Goal: Check status

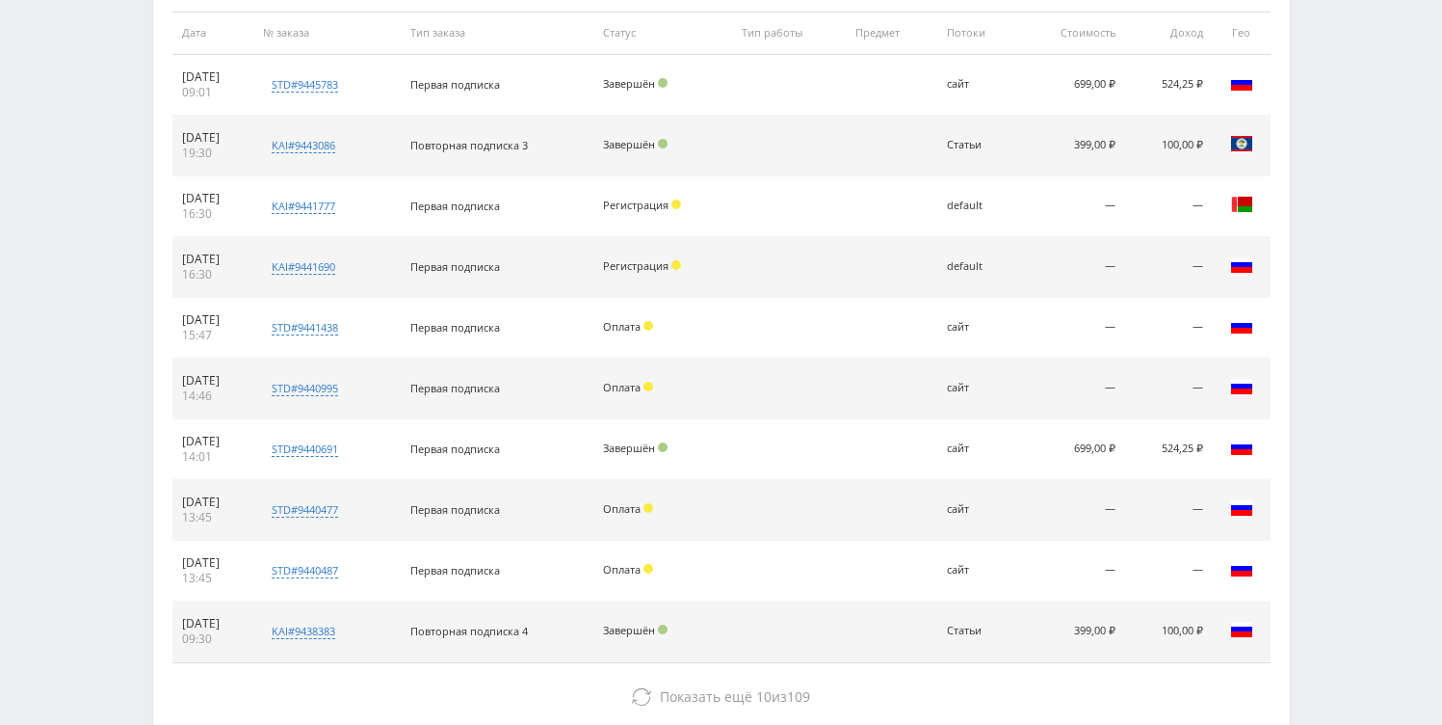
scroll to position [768, 0]
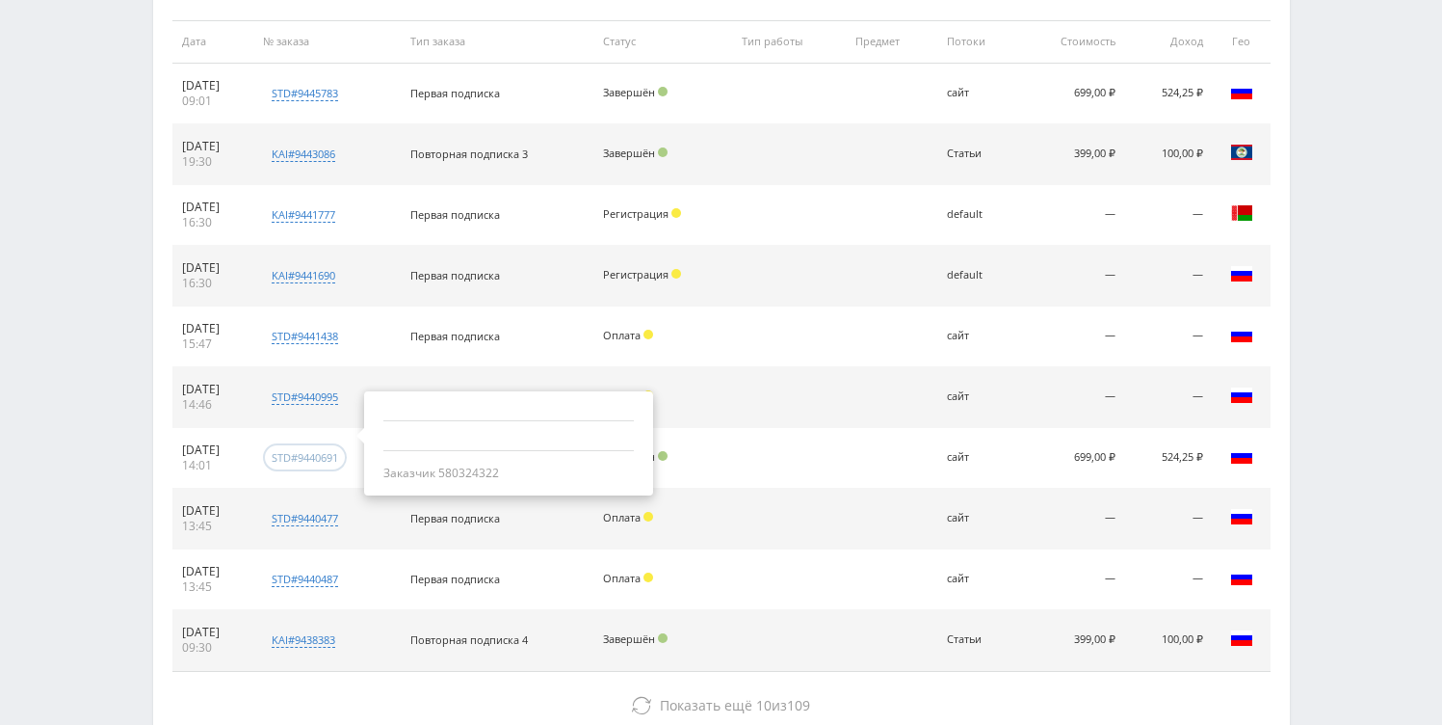
click at [338, 454] on div "std#9440691" at bounding box center [305, 457] width 66 height 14
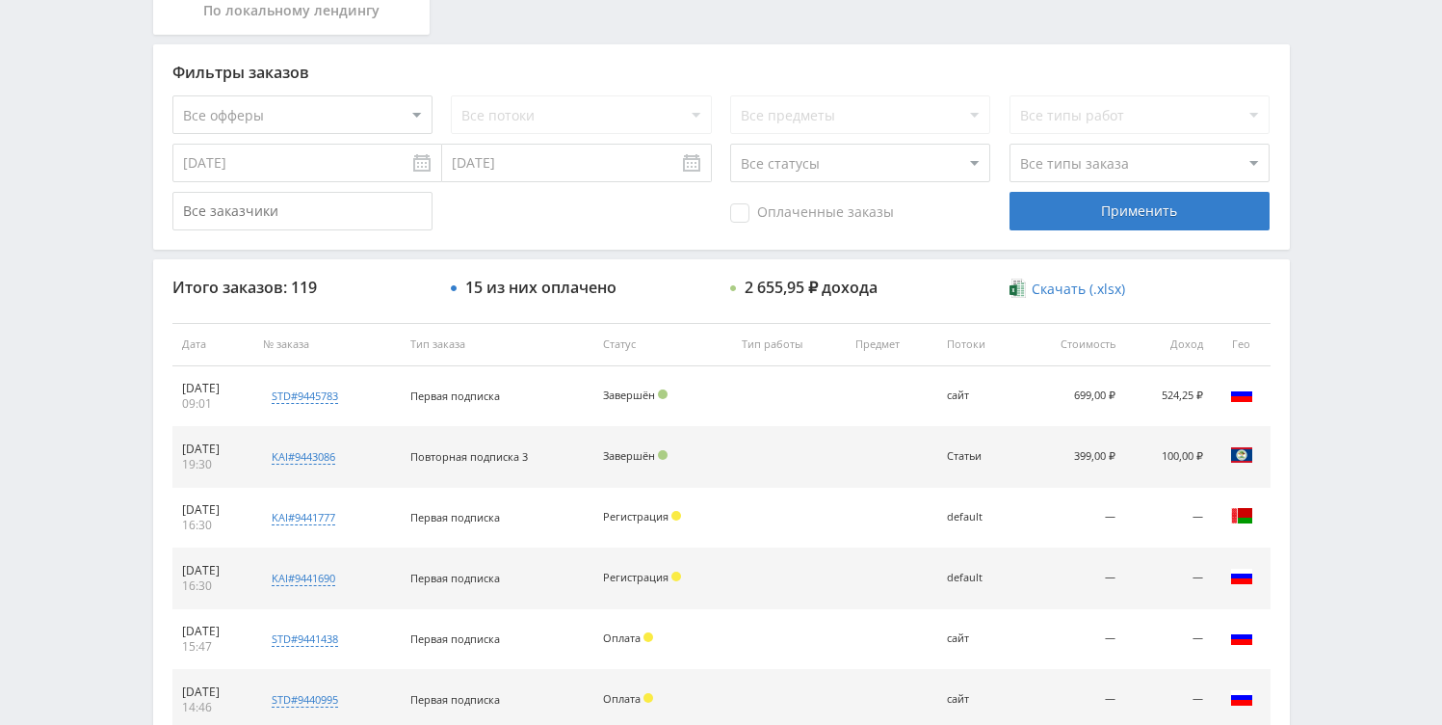
scroll to position [466, 0]
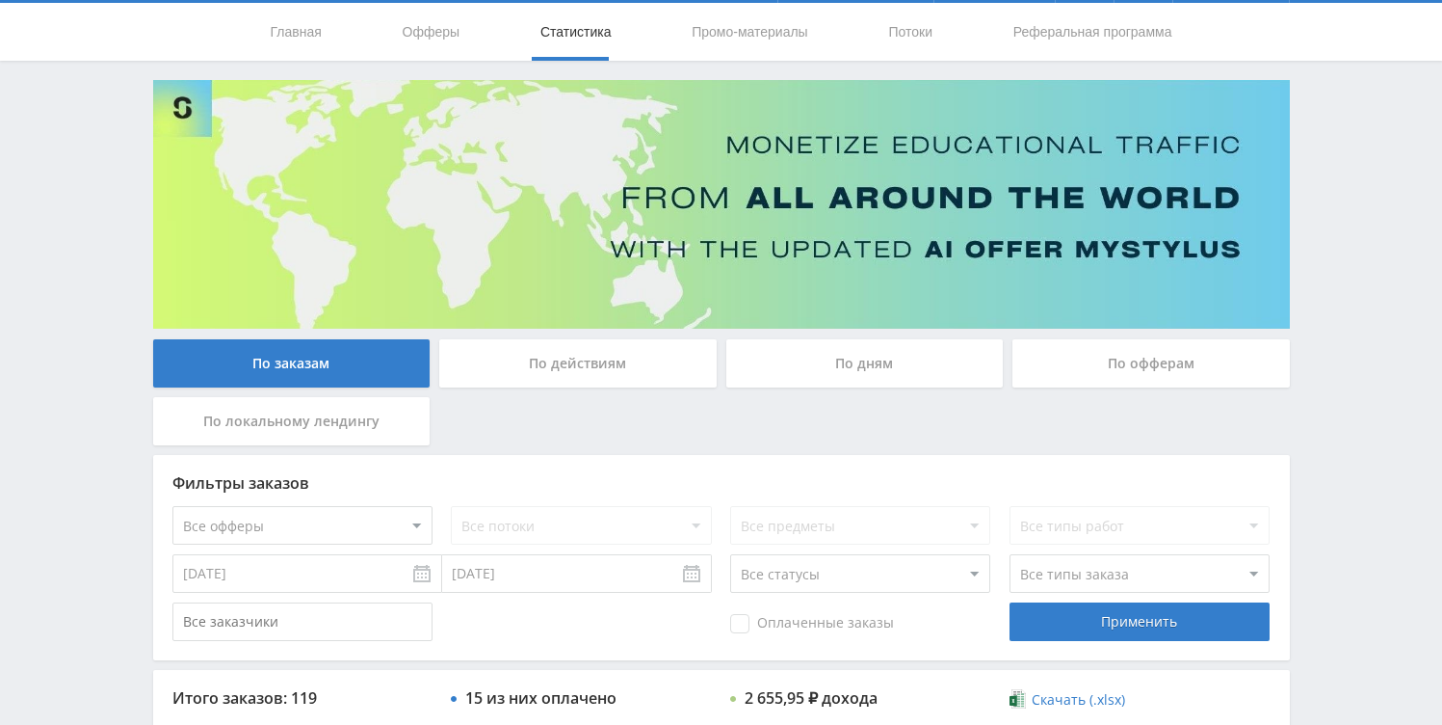
click at [828, 364] on div "По дням" at bounding box center [864, 363] width 277 height 48
click at [0, 0] on input "По дням" at bounding box center [0, 0] width 0 height 0
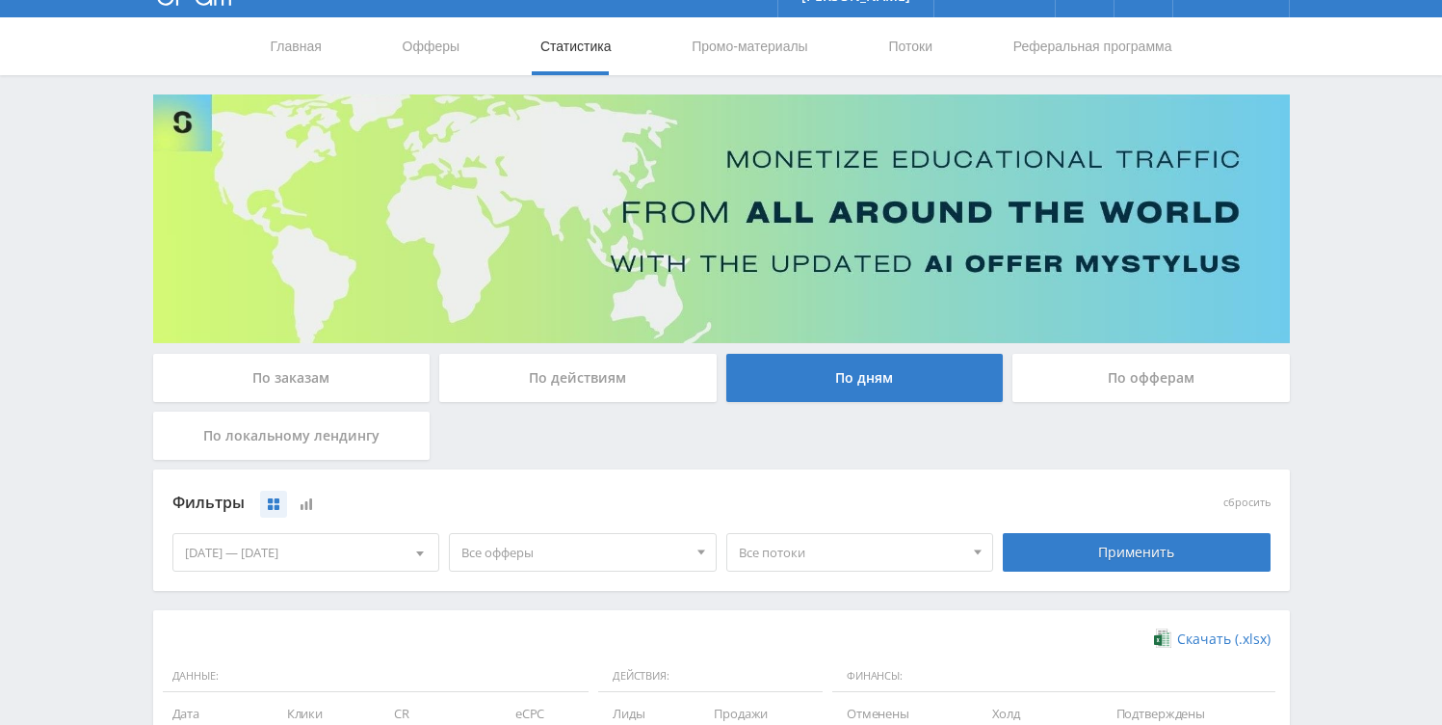
scroll to position [0, 0]
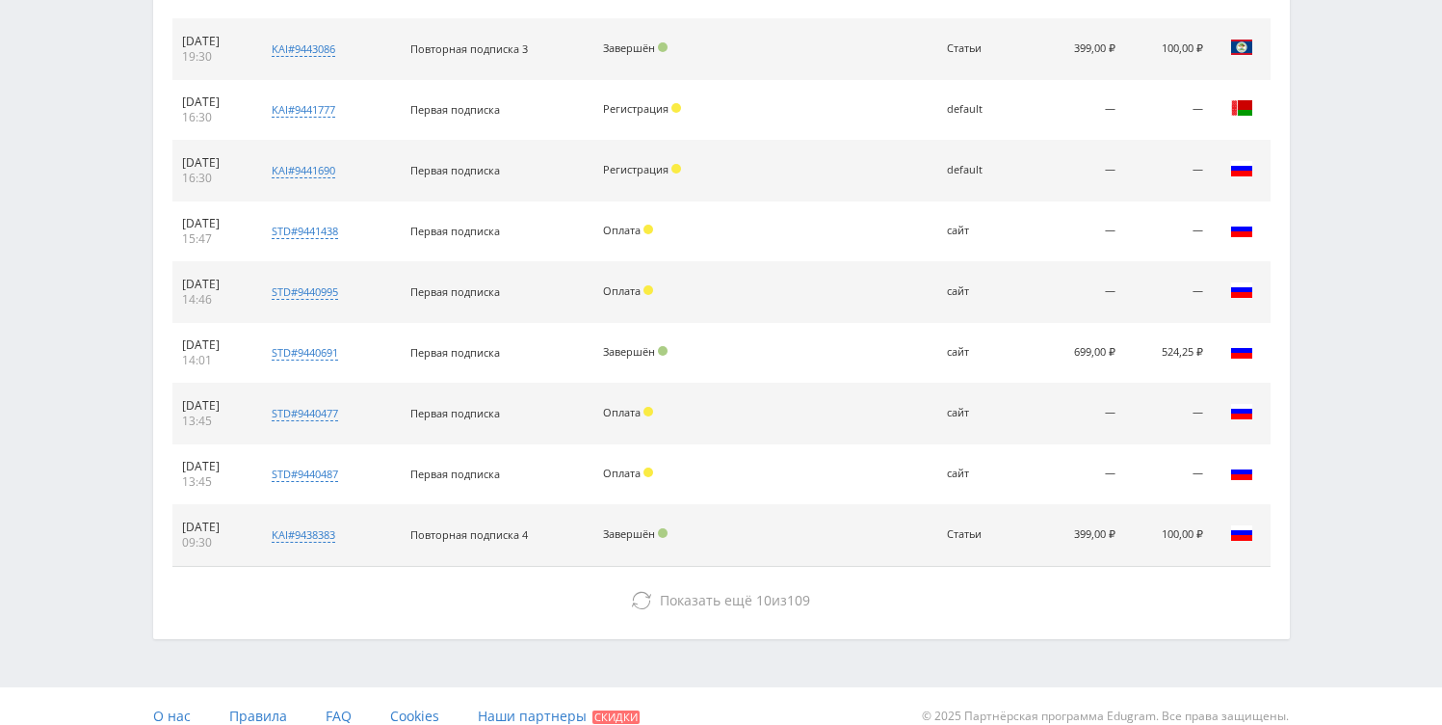
scroll to position [644, 0]
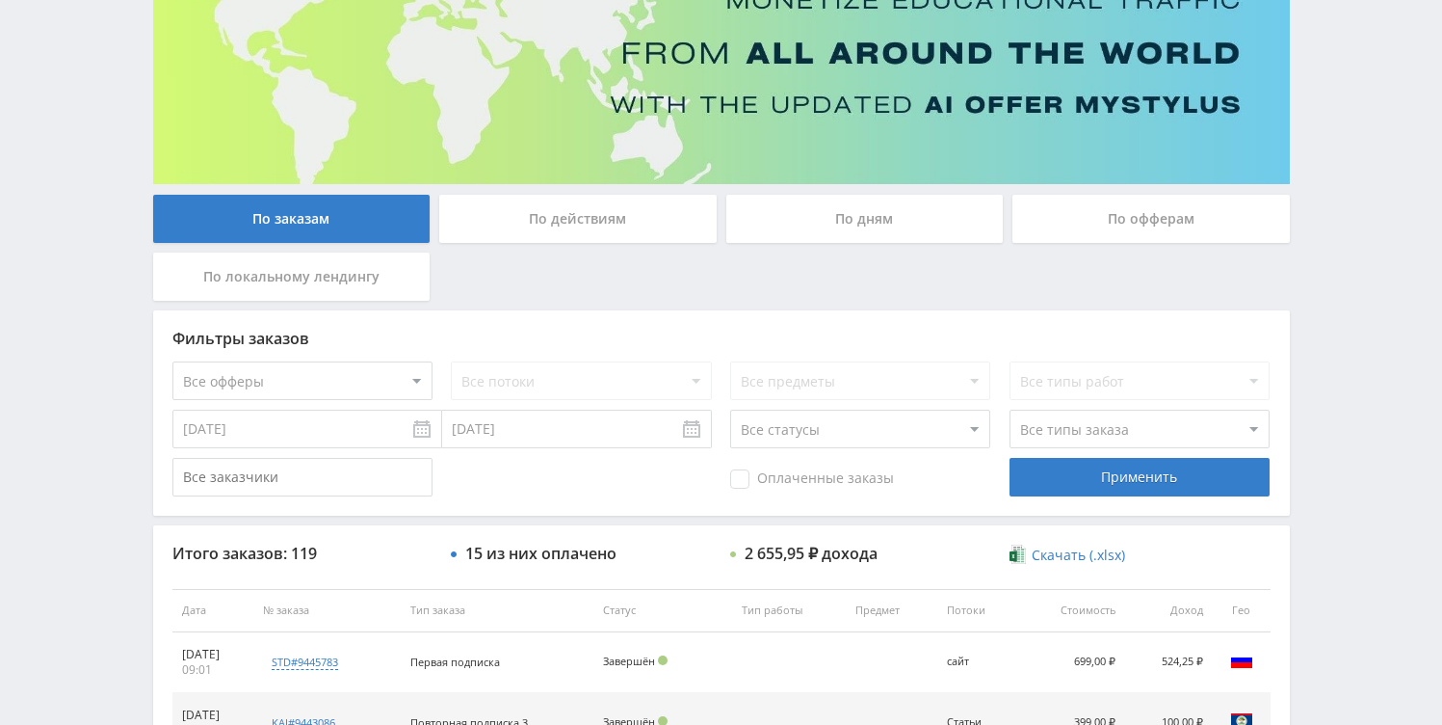
scroll to position [113, 0]
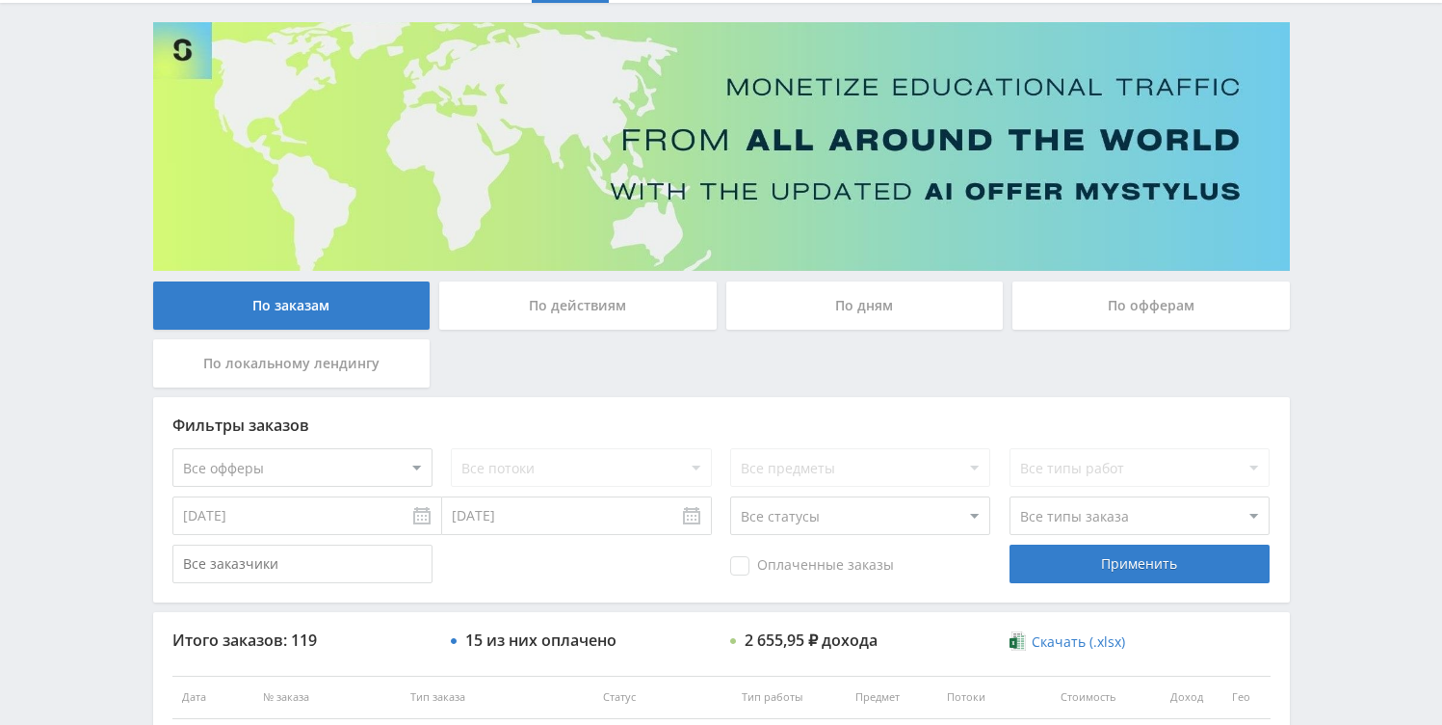
click at [862, 298] on div "По дням" at bounding box center [864, 305] width 277 height 48
click at [0, 0] on input "По дням" at bounding box center [0, 0] width 0 height 0
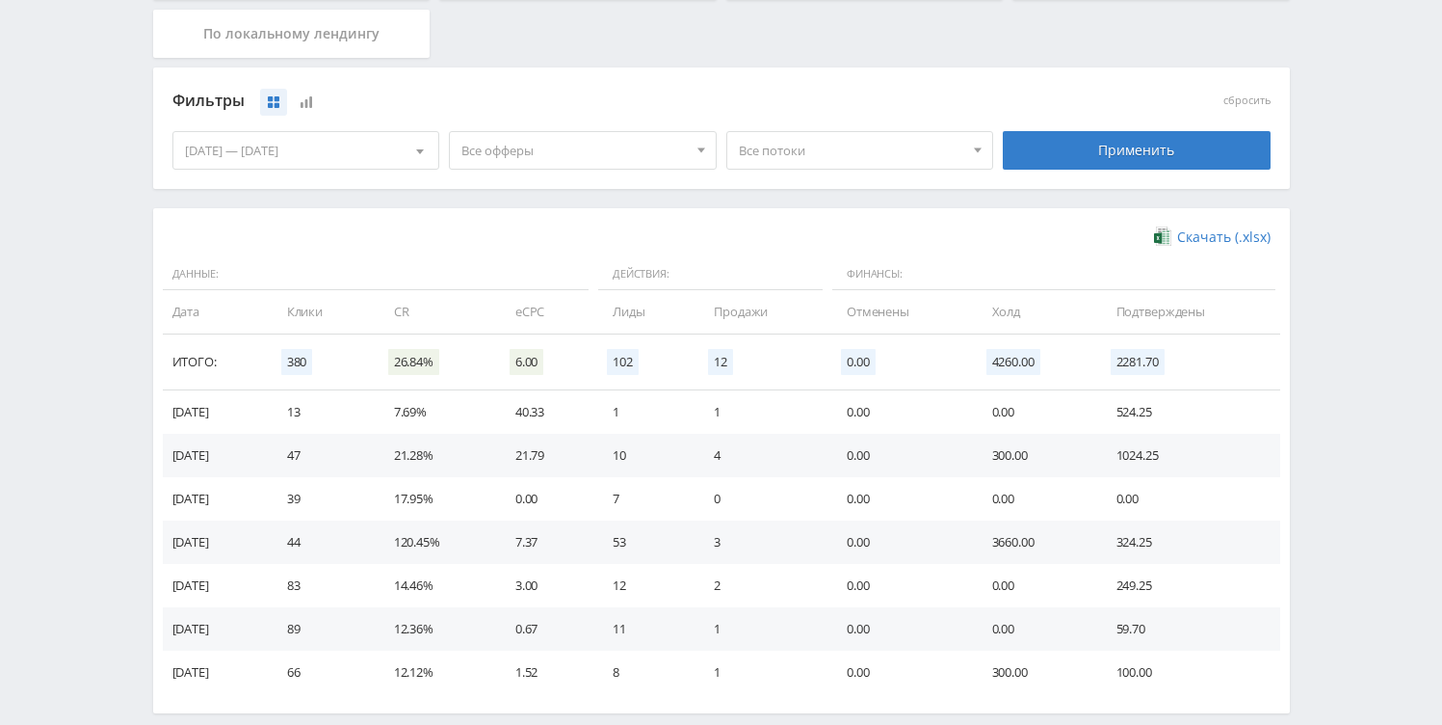
scroll to position [536, 0]
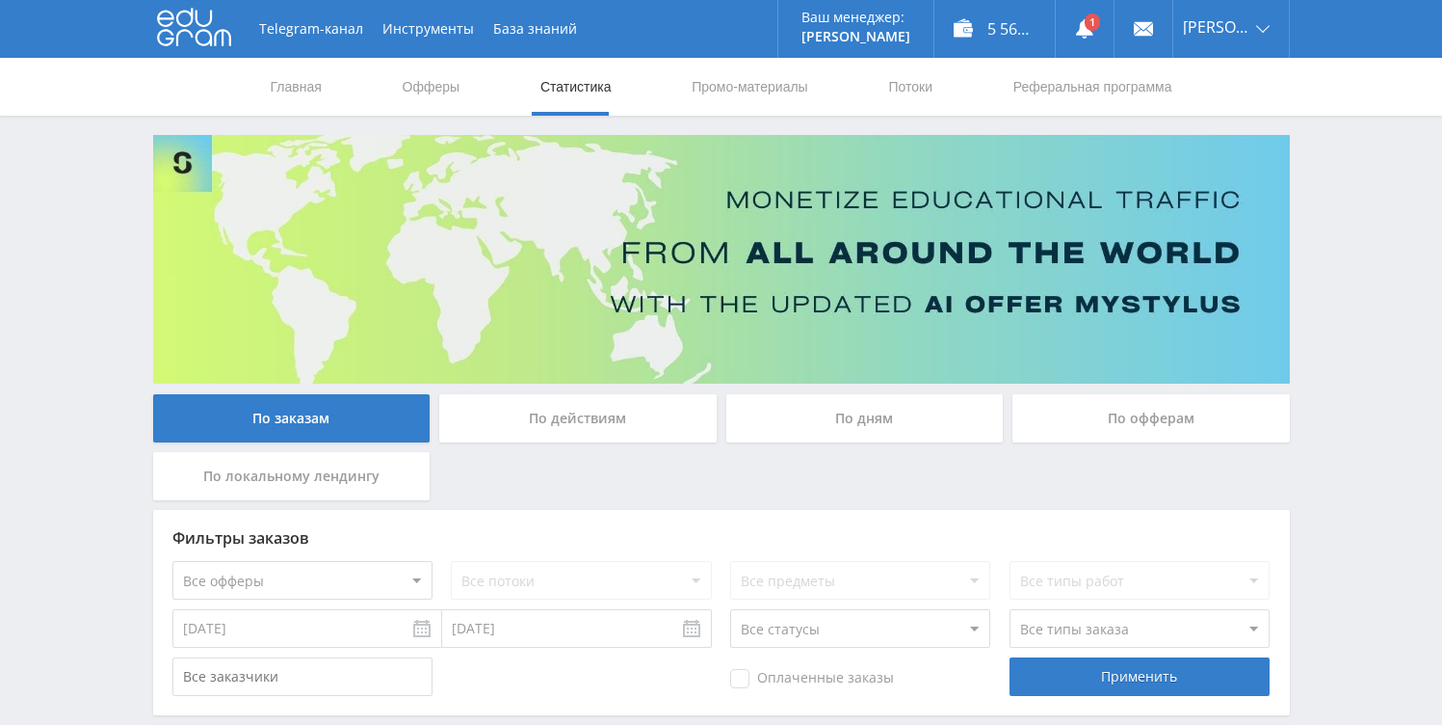
scroll to position [264, 0]
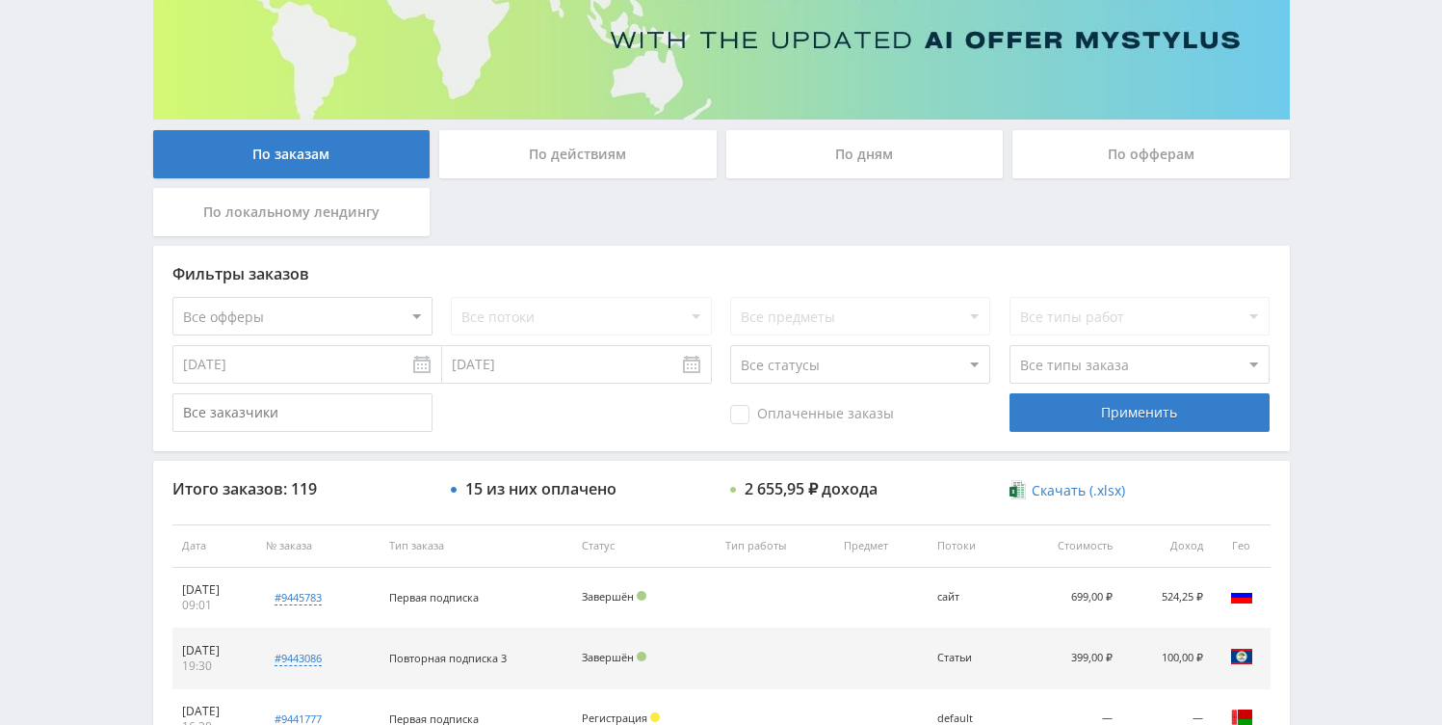
click at [902, 168] on div "По дням" at bounding box center [864, 154] width 277 height 48
click at [0, 0] on input "По дням" at bounding box center [0, 0] width 0 height 0
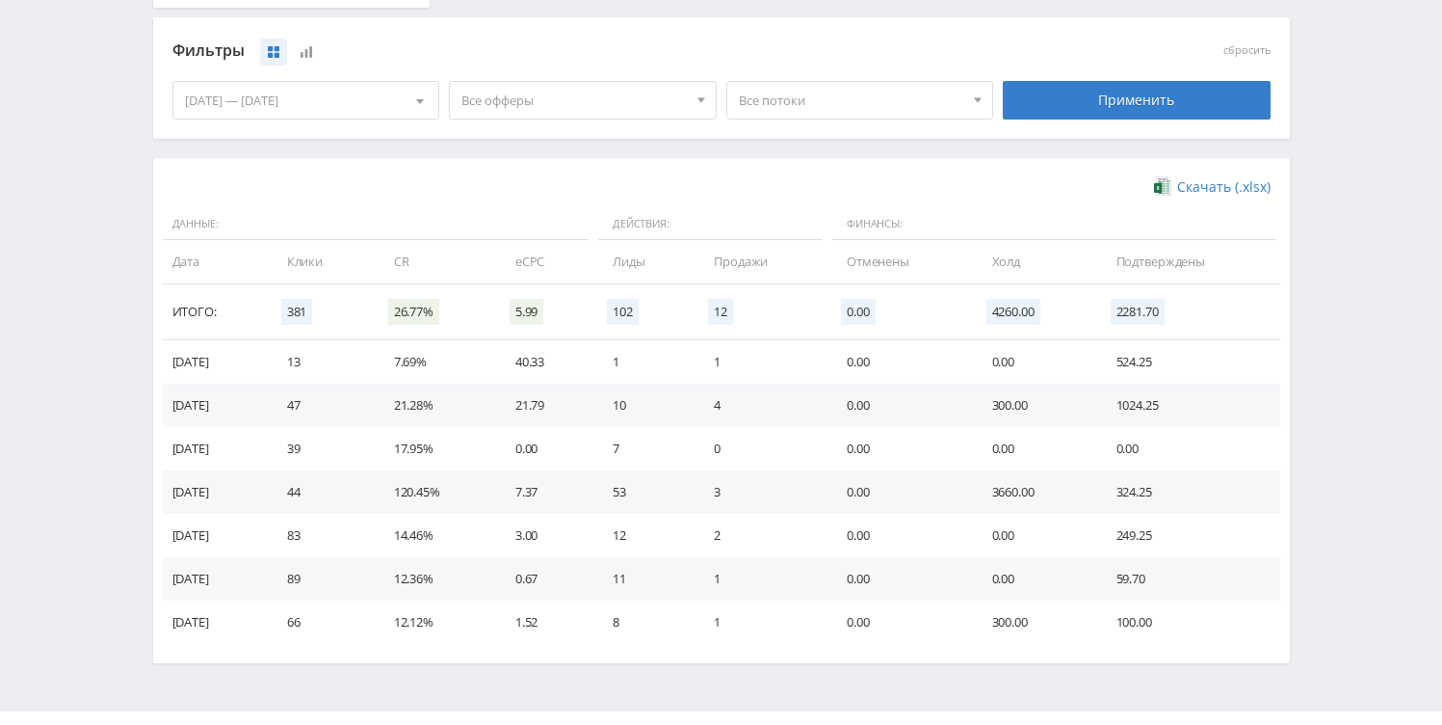
scroll to position [536, 0]
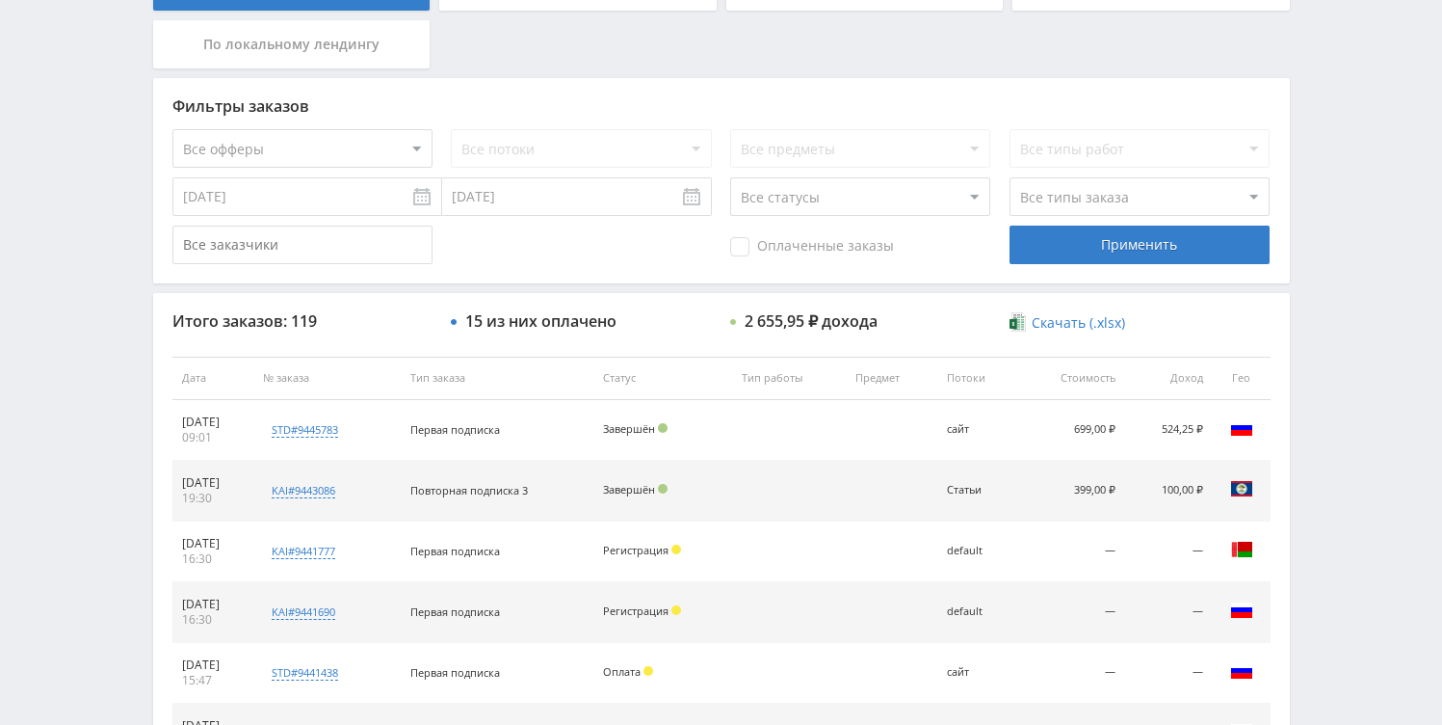
scroll to position [207, 0]
